Goal: Book appointment/travel/reservation

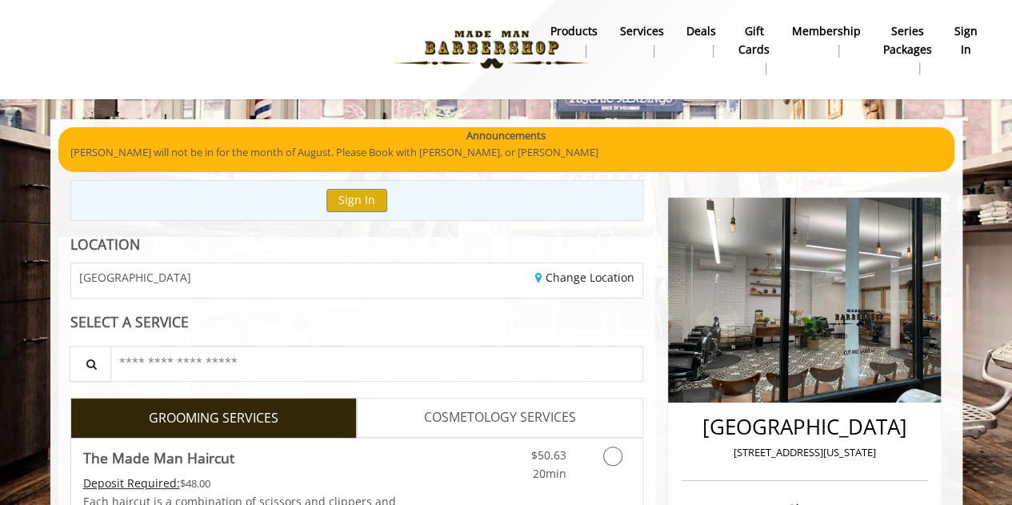
scroll to position [240, 0]
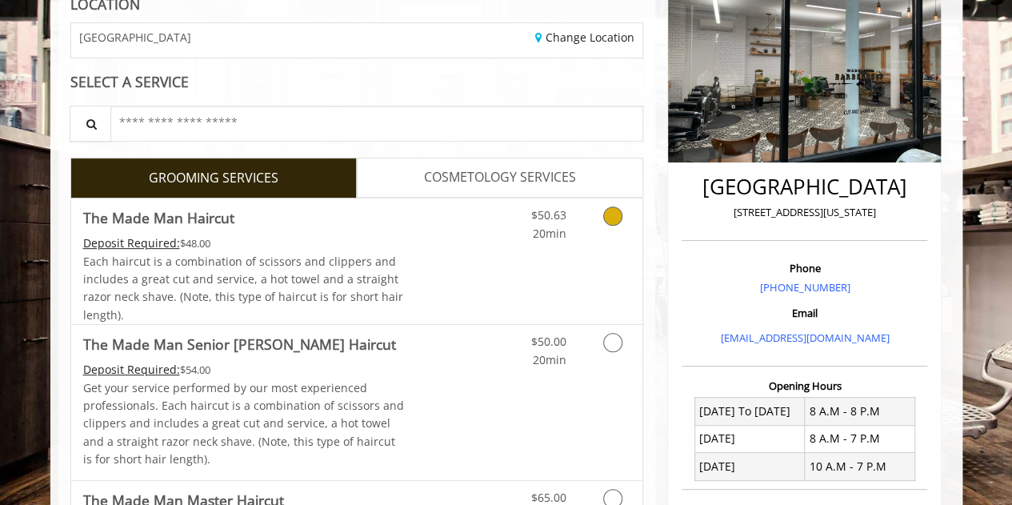
click at [613, 218] on icon "Grooming services" at bounding box center [612, 215] width 19 height 19
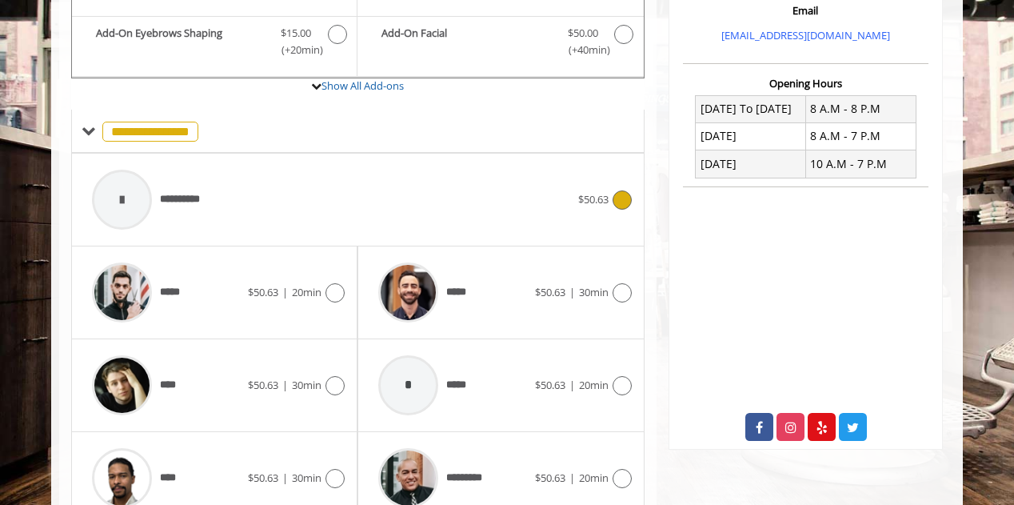
scroll to position [613, 0]
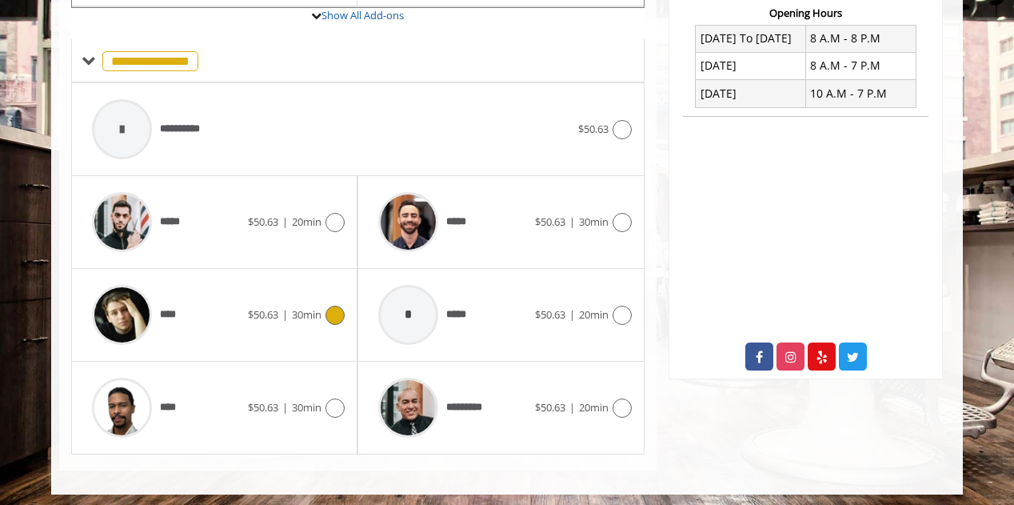
click at [338, 306] on icon at bounding box center [335, 315] width 19 height 19
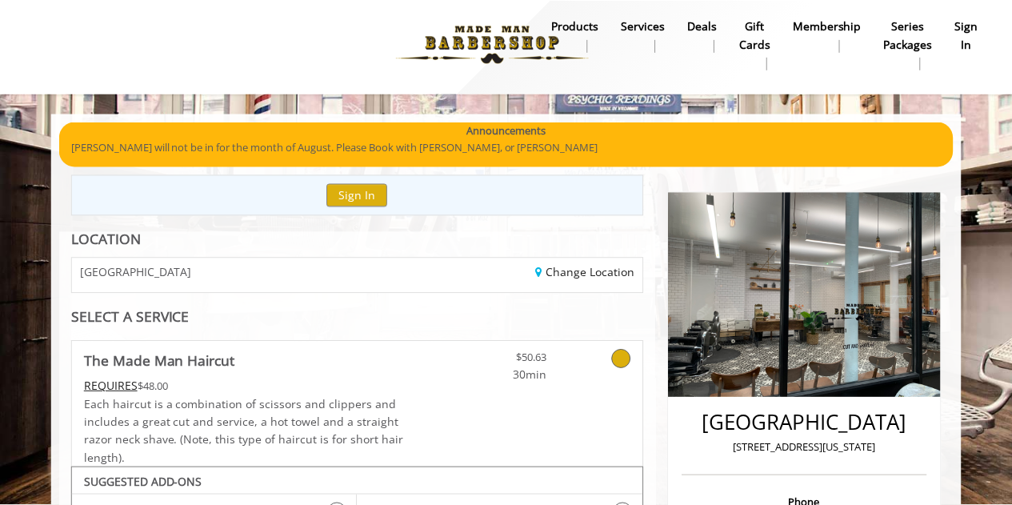
scroll to position [0, 0]
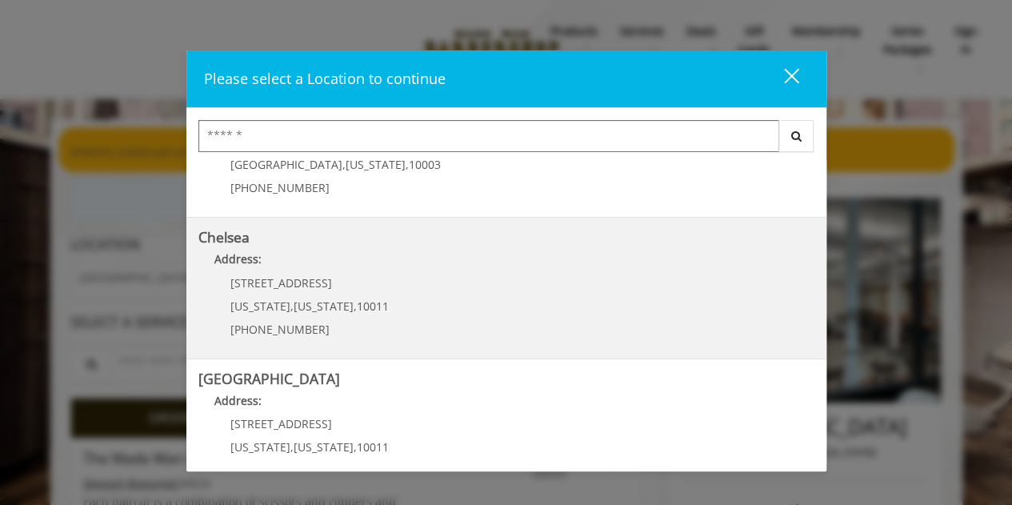
scroll to position [240, 0]
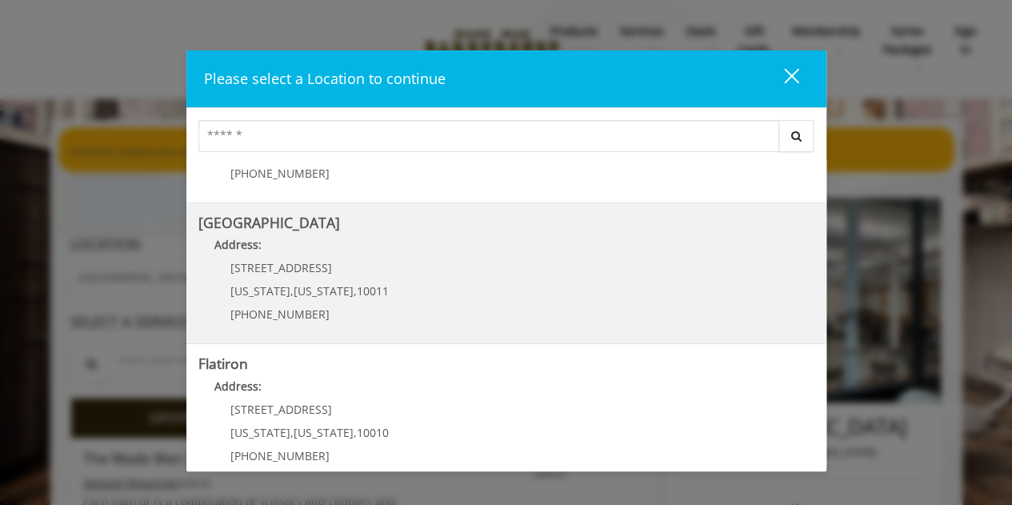
click at [300, 270] on span "[STREET_ADDRESS]" at bounding box center [281, 267] width 102 height 15
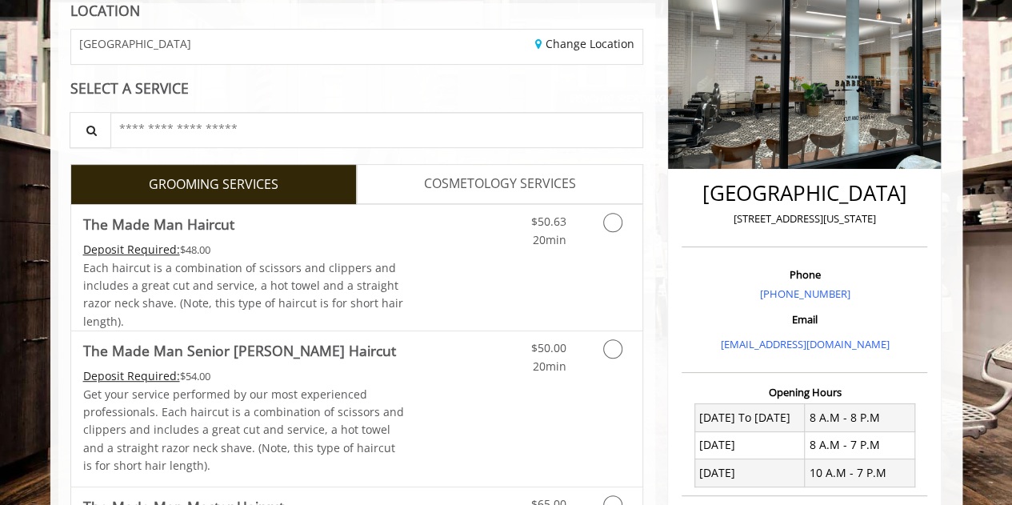
scroll to position [240, 0]
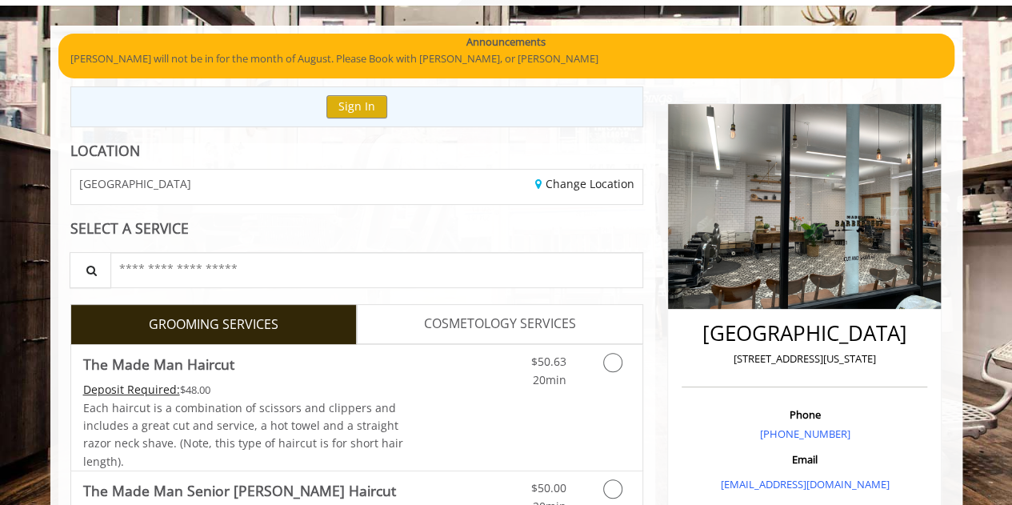
scroll to position [240, 0]
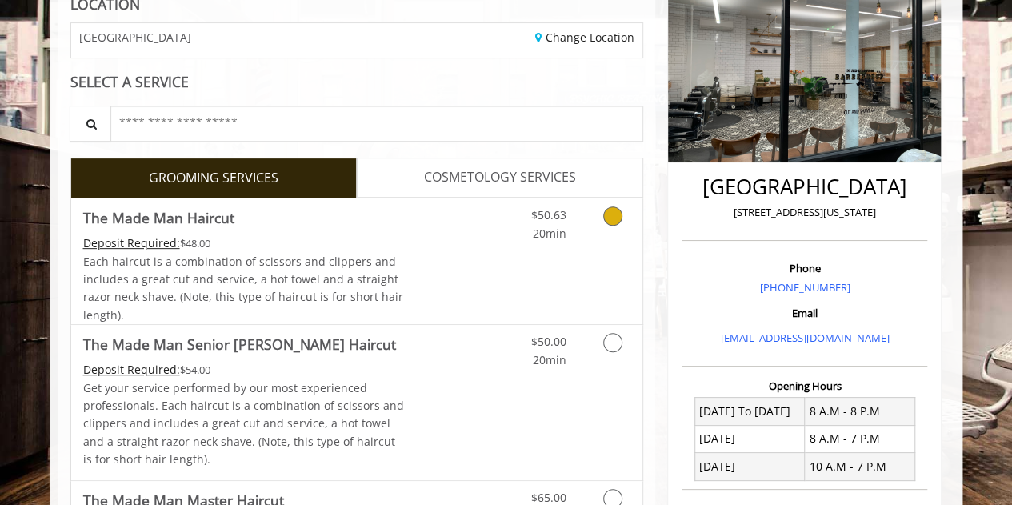
click at [614, 217] on icon "Grooming services" at bounding box center [612, 215] width 19 height 19
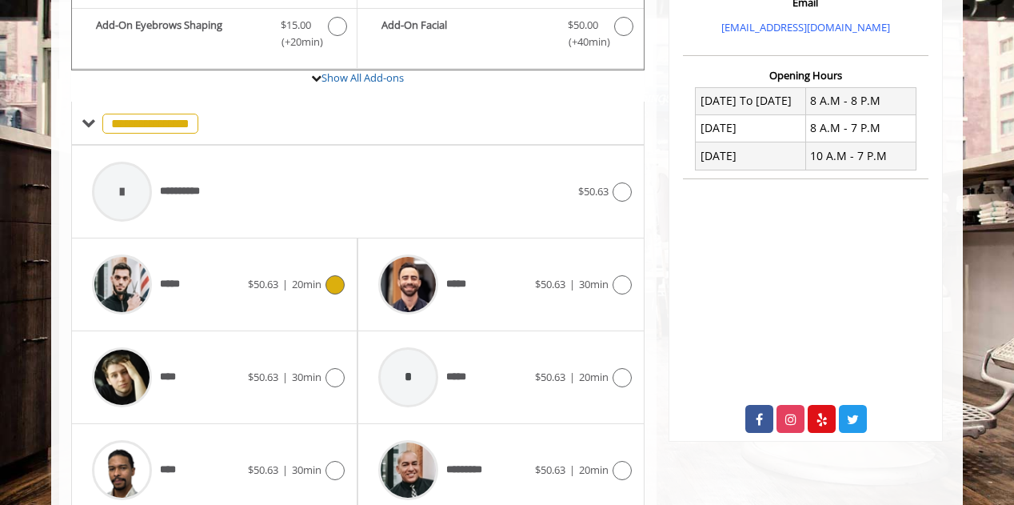
click at [330, 275] on icon at bounding box center [335, 284] width 19 height 19
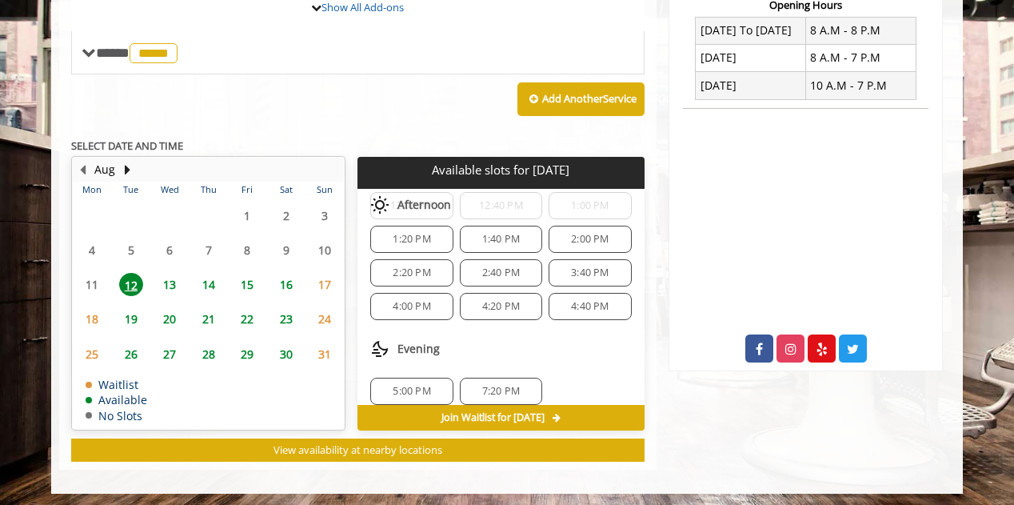
scroll to position [169, 0]
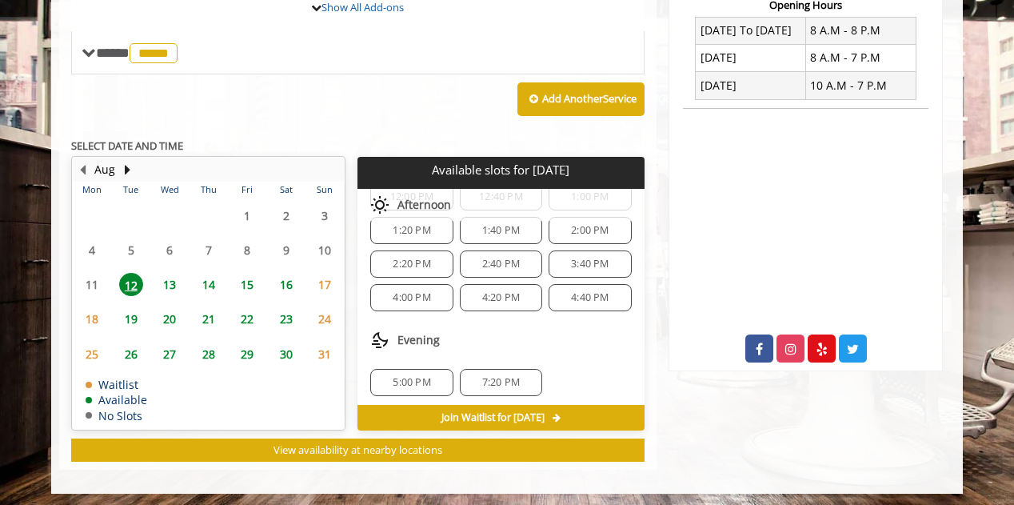
click at [169, 279] on span "13" at bounding box center [170, 284] width 24 height 23
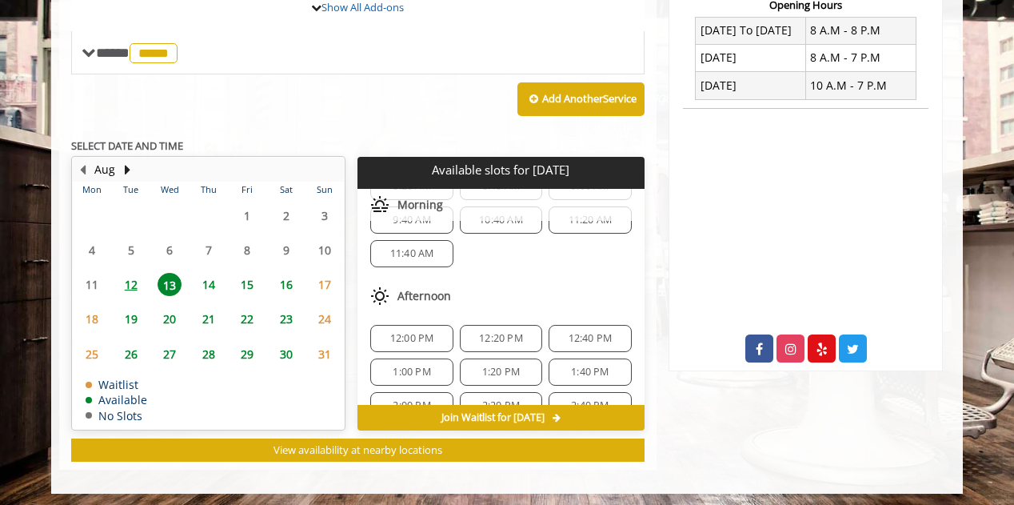
scroll to position [0, 0]
